Goal: Find contact information: Find contact information

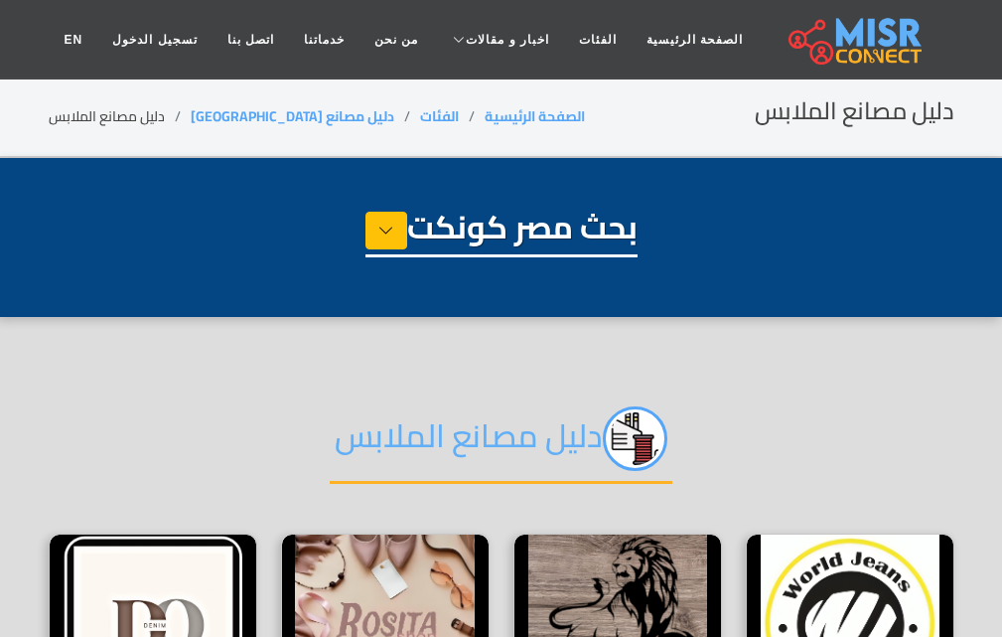
select select "**********"
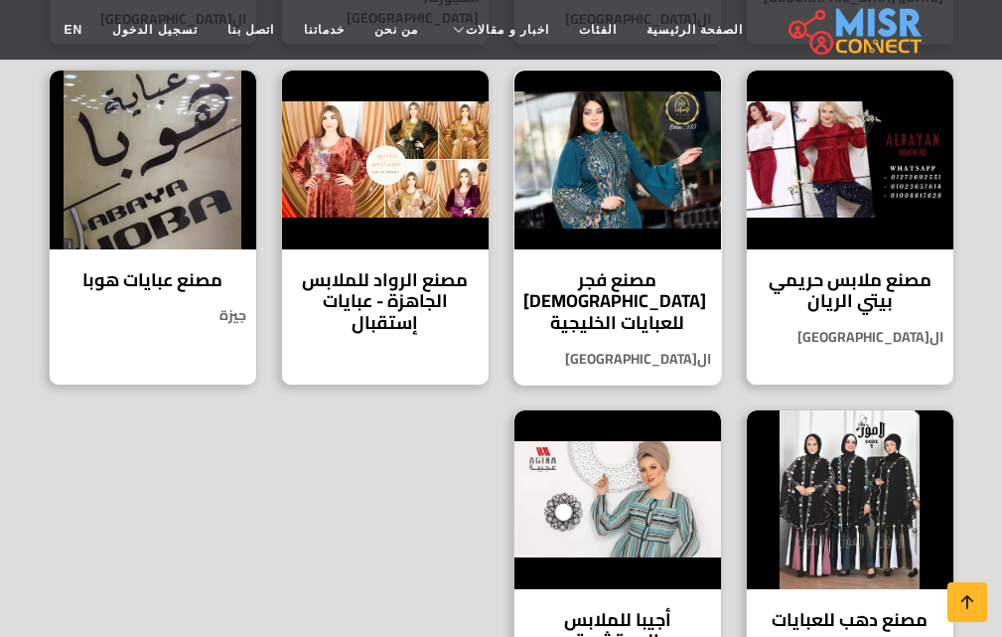
scroll to position [1092, 0]
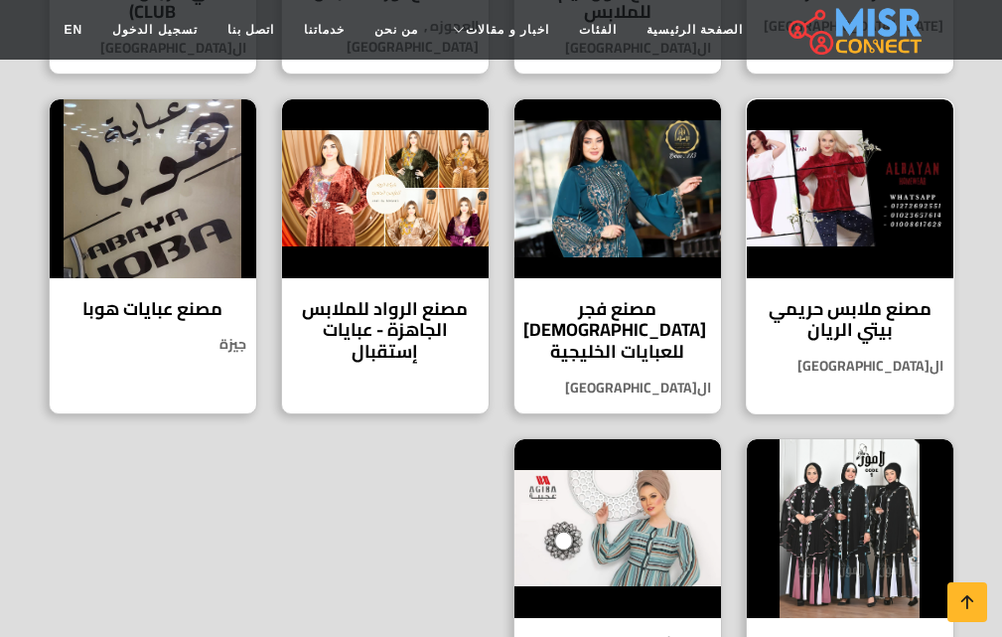
click at [849, 298] on h4 "مصنع ملابس حريمي بيتي الريان" at bounding box center [850, 319] width 177 height 43
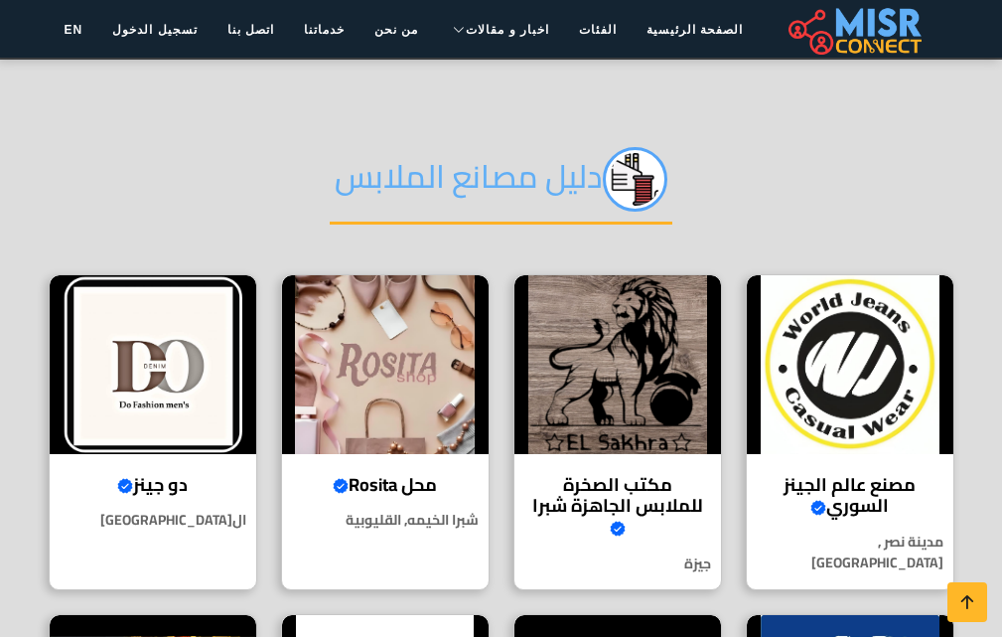
scroll to position [298, 0]
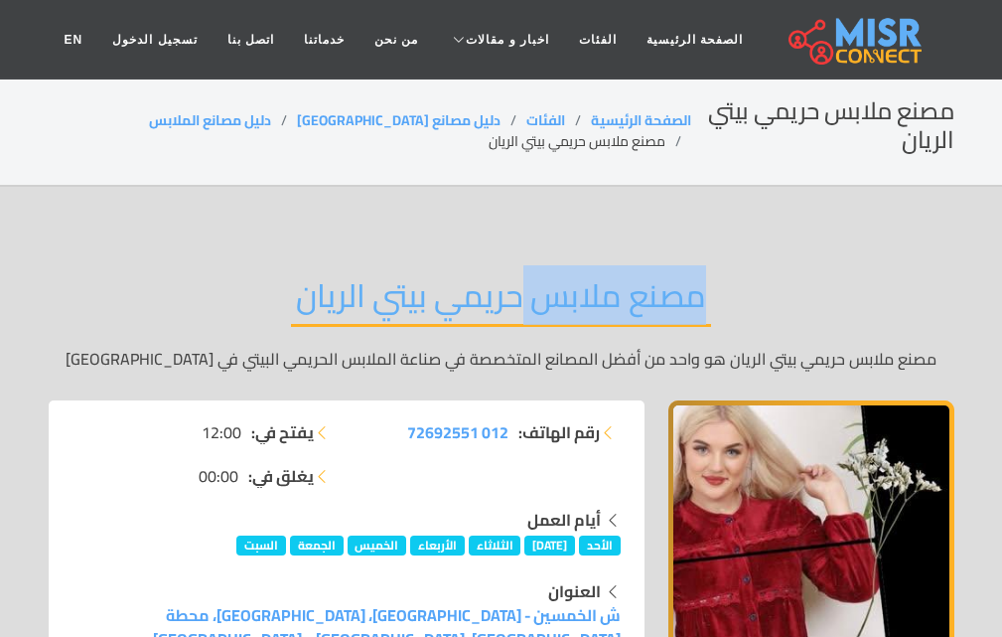
drag, startPoint x: 701, startPoint y: 301, endPoint x: 516, endPoint y: 313, distance: 185.1
click at [516, 313] on h2 "مصنع ملابس حريمي بيتي الريان" at bounding box center [501, 301] width 420 height 51
copy h2 "مصنع ملابس"
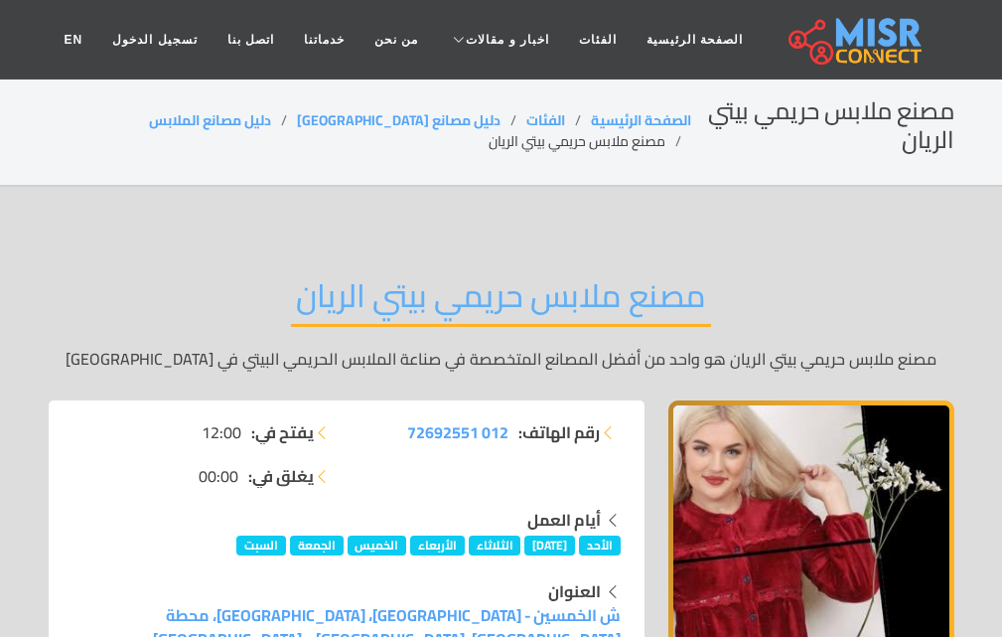
drag, startPoint x: 503, startPoint y: 434, endPoint x: 403, endPoint y: 458, distance: 103.1
click at [388, 456] on div "رقم الهاتف: 012 72692551" at bounding box center [490, 463] width 286 height 87
drag, startPoint x: 447, startPoint y: 431, endPoint x: 444, endPoint y: 457, distance: 26.0
click at [444, 457] on div "رقم الهاتف: 012 72692551" at bounding box center [490, 463] width 286 height 87
drag, startPoint x: 513, startPoint y: 425, endPoint x: 398, endPoint y: 427, distance: 115.2
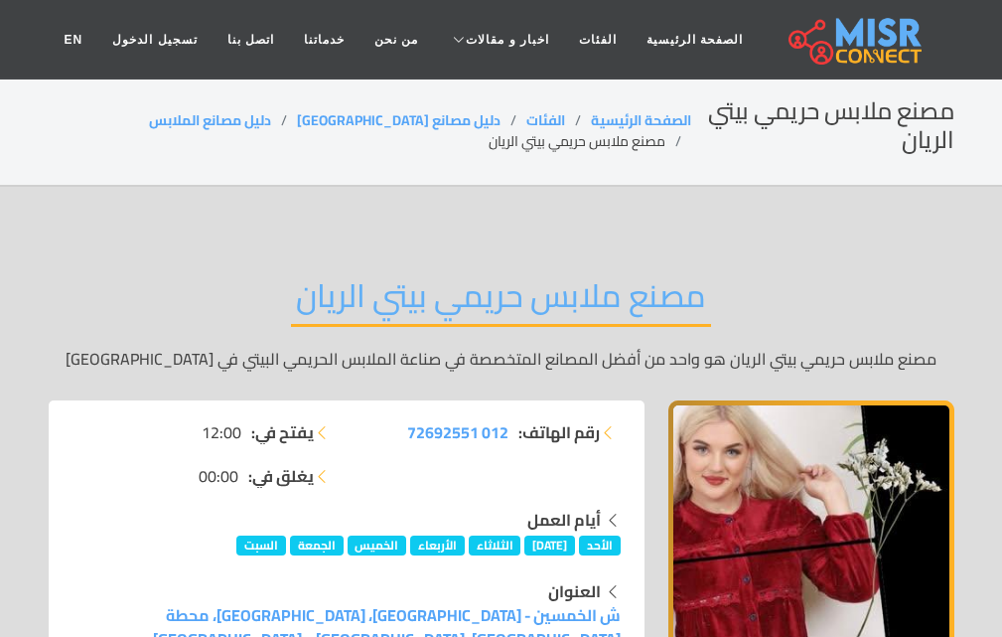
click at [398, 427] on li "رقم الهاتف: 012 72692551" at bounding box center [490, 432] width 262 height 24
copy li "رقم الهاتف: 012 72692551"
